Goal: Find specific page/section: Find specific page/section

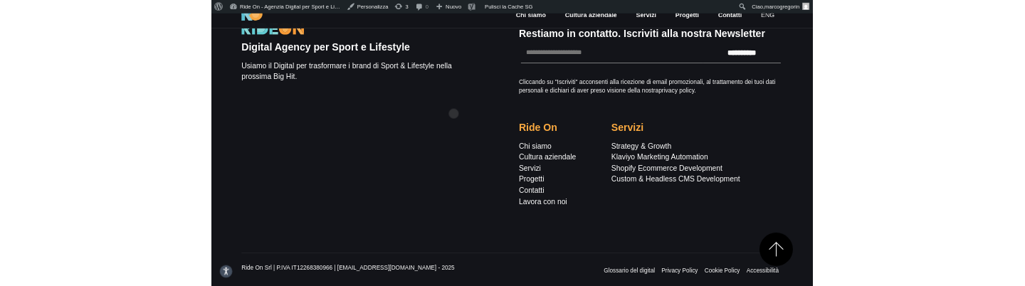
scroll to position [365, 0]
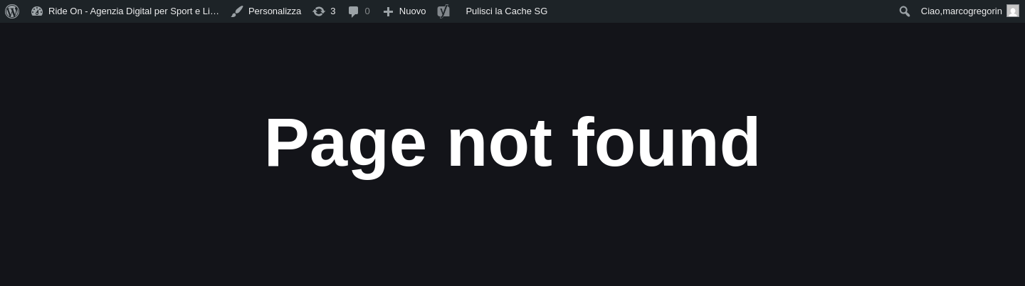
scroll to position [365, 0]
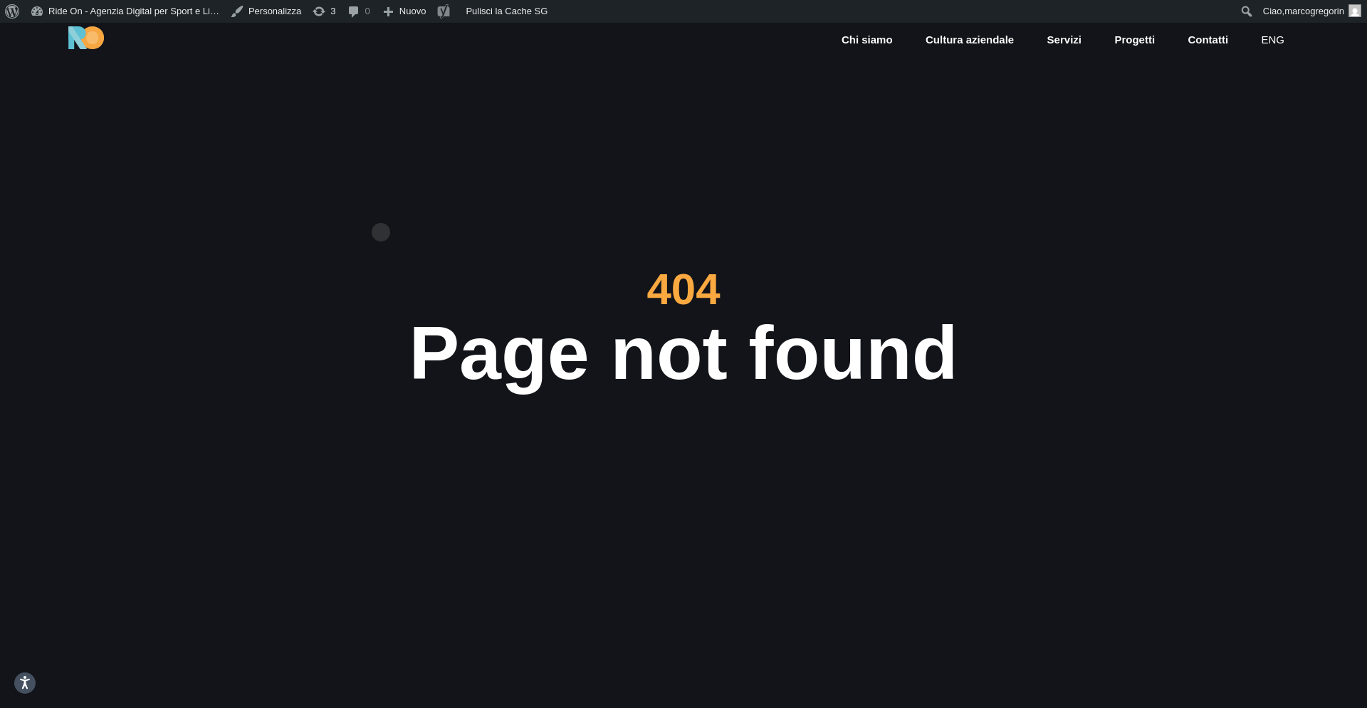
click at [381, 209] on section "404 Page not found Ops... it seems that page your looking for doesn't exist Go …" at bounding box center [683, 377] width 1367 height 708
click at [506, 14] on link "Pulisci la Cache SG" at bounding box center [507, 11] width 93 height 23
click at [477, 273] on div "404" at bounding box center [683, 289] width 945 height 44
click at [514, 11] on link "Pulisci la Cache SG" at bounding box center [507, 11] width 93 height 23
